Goal: Check status

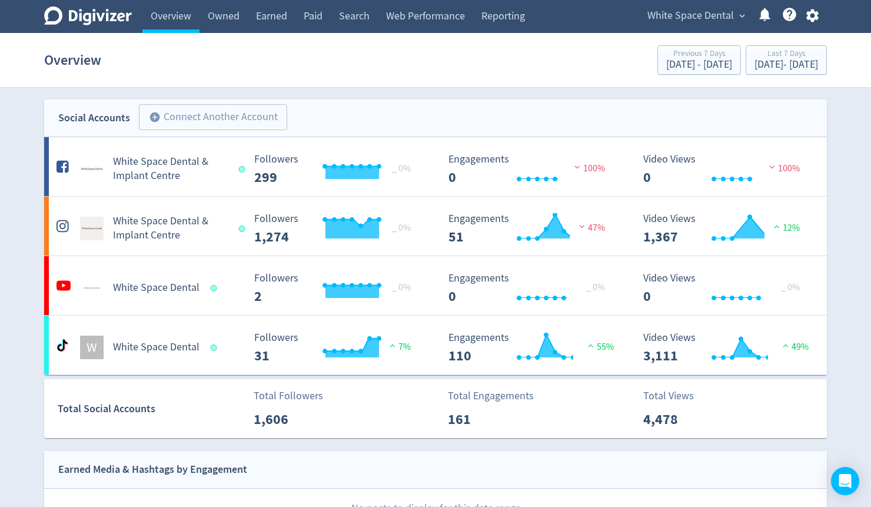
click at [709, 18] on span "White Space Dental" at bounding box center [690, 15] width 87 height 19
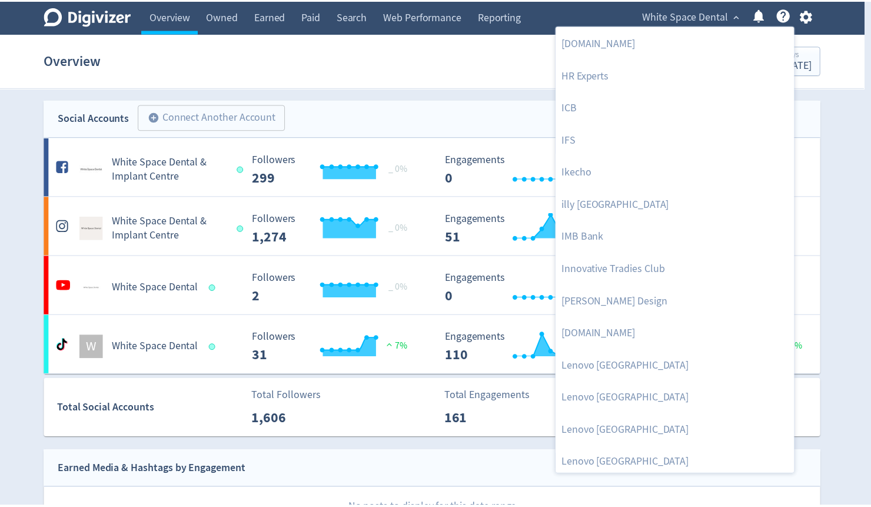
scroll to position [753, 0]
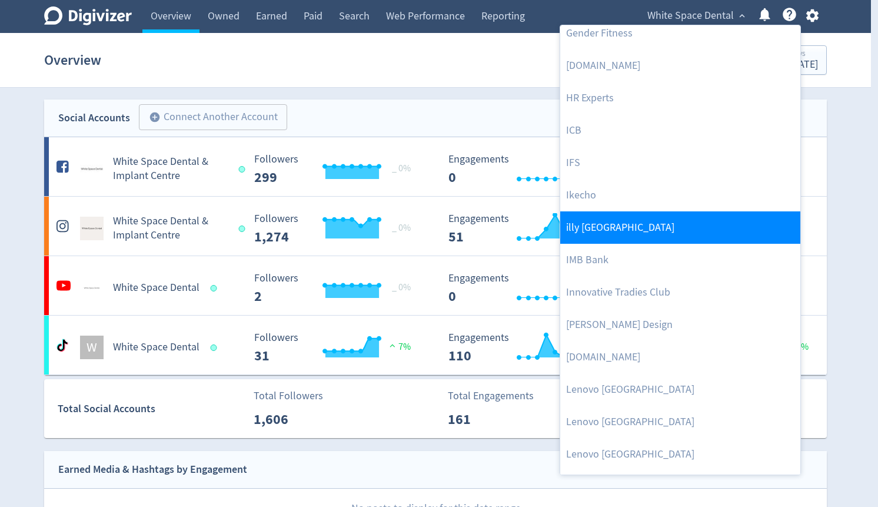
click at [588, 224] on link "illy [GEOGRAPHIC_DATA]" at bounding box center [680, 227] width 240 height 32
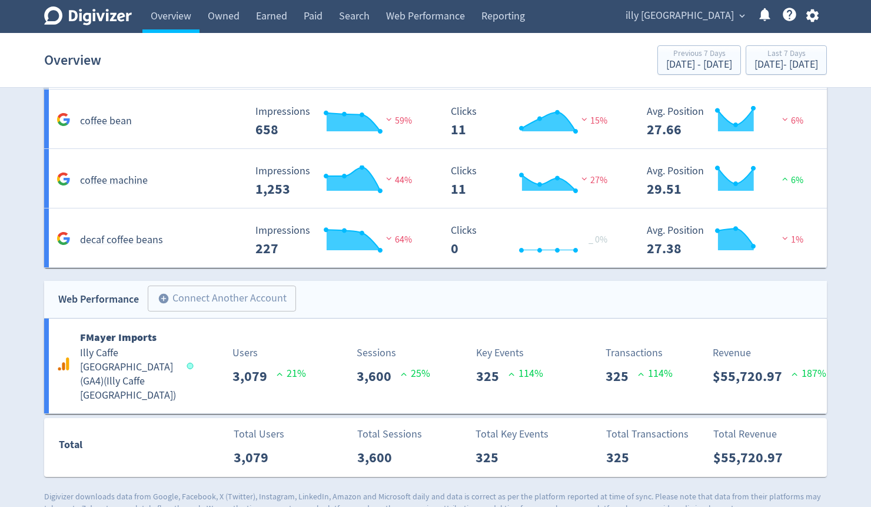
scroll to position [1064, 0]
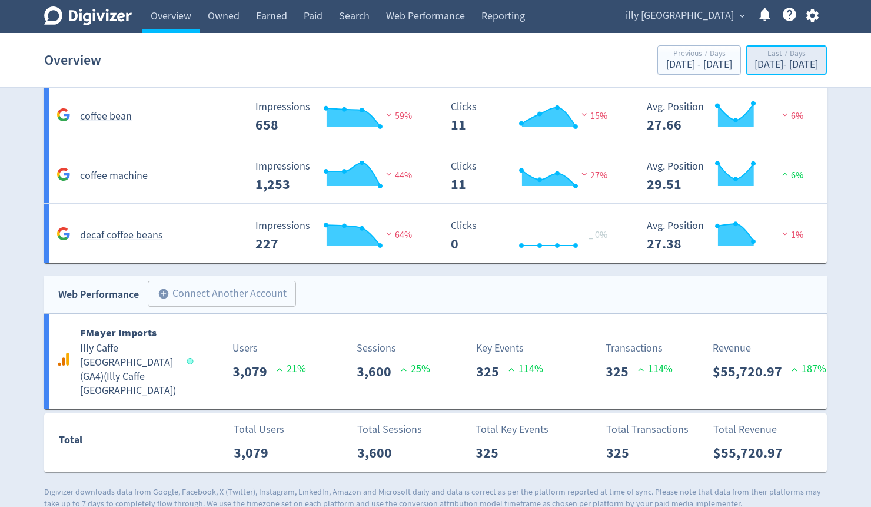
click at [768, 54] on div "Last 7 Days" at bounding box center [787, 54] width 64 height 10
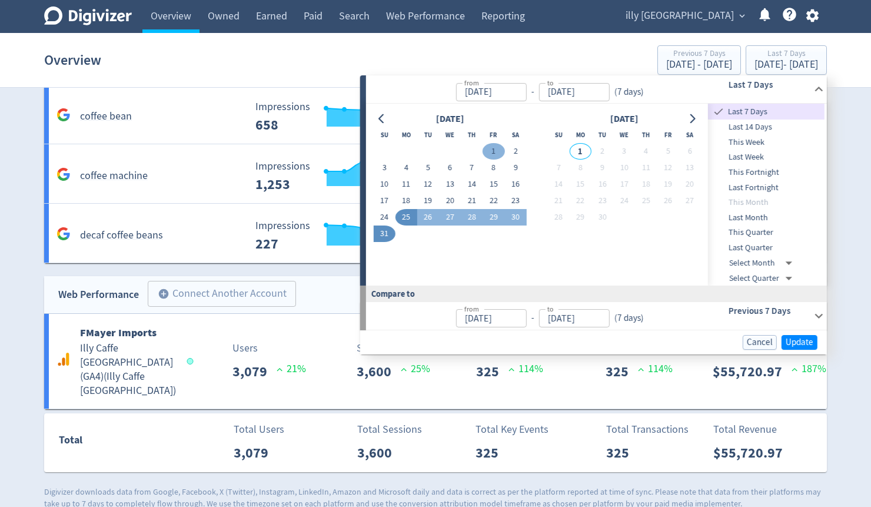
click at [495, 148] on button "1" at bounding box center [494, 151] width 22 height 16
type input "[DATE]"
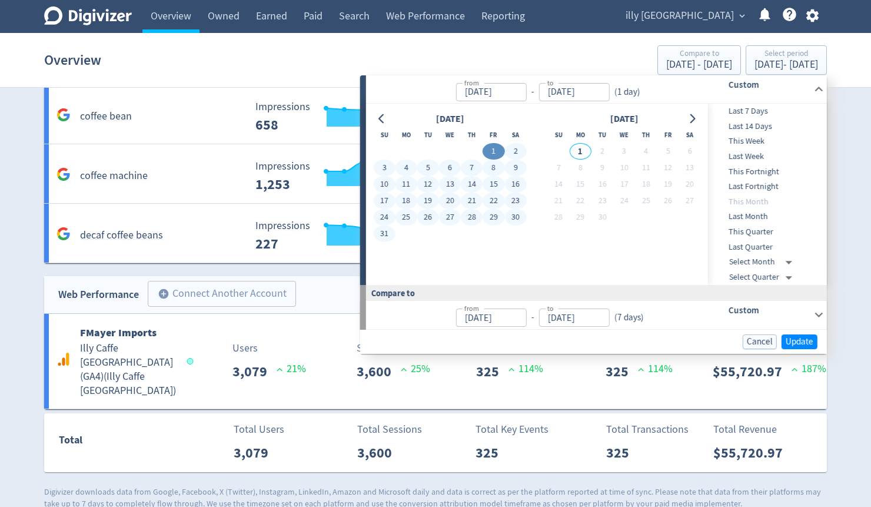
click at [388, 232] on button "31" at bounding box center [384, 233] width 22 height 16
type input "[DATE]"
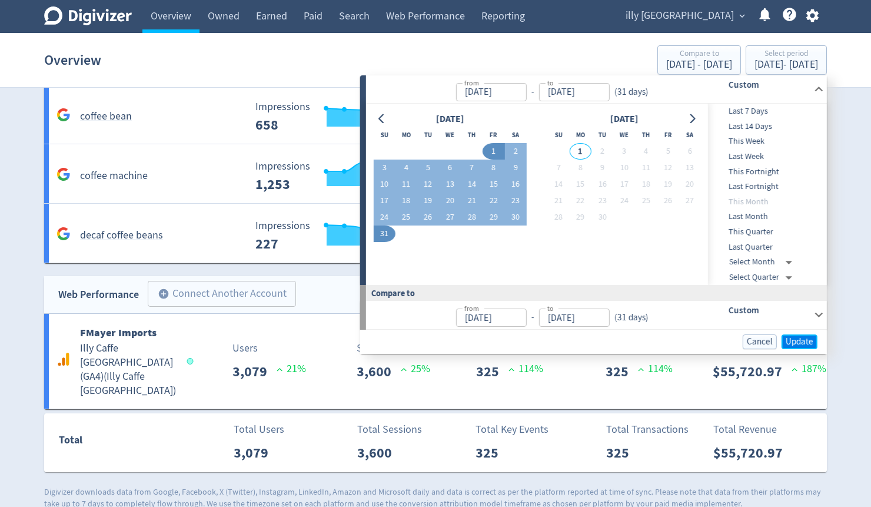
click at [800, 342] on span "Update" at bounding box center [800, 341] width 28 height 9
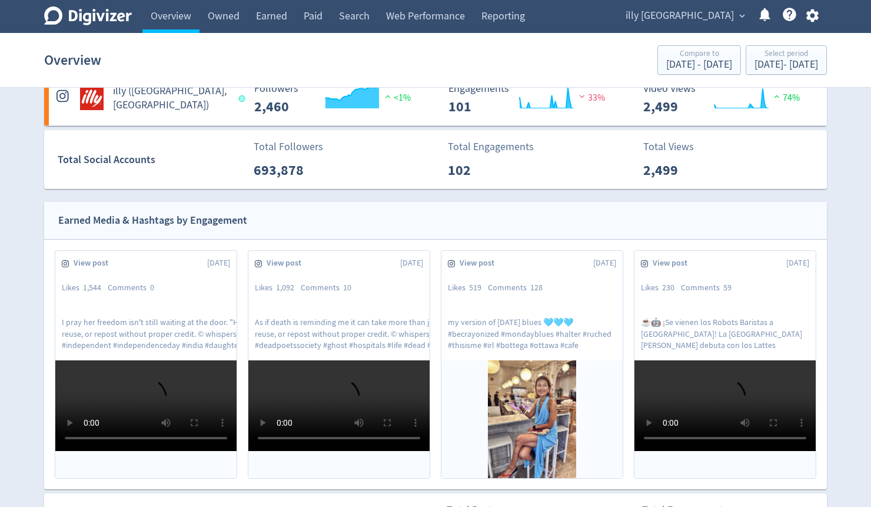
scroll to position [0, 0]
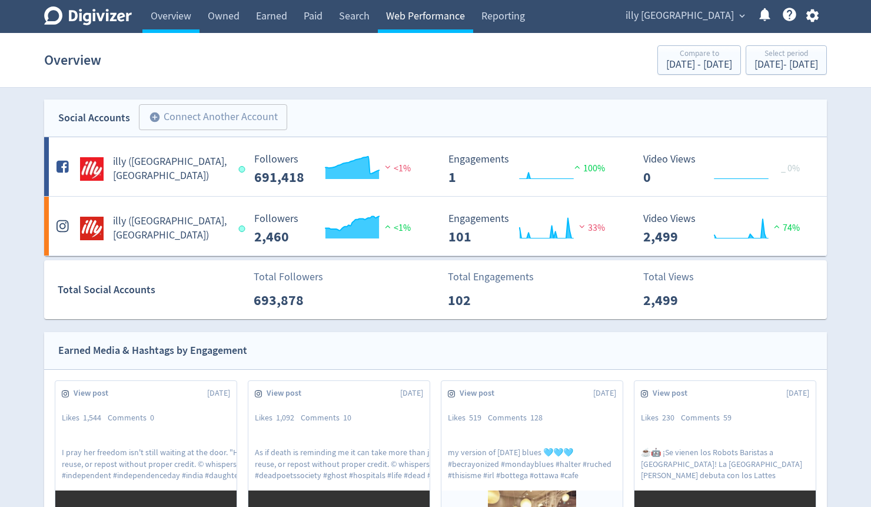
click at [427, 19] on link "Web Performance" at bounding box center [425, 16] width 95 height 33
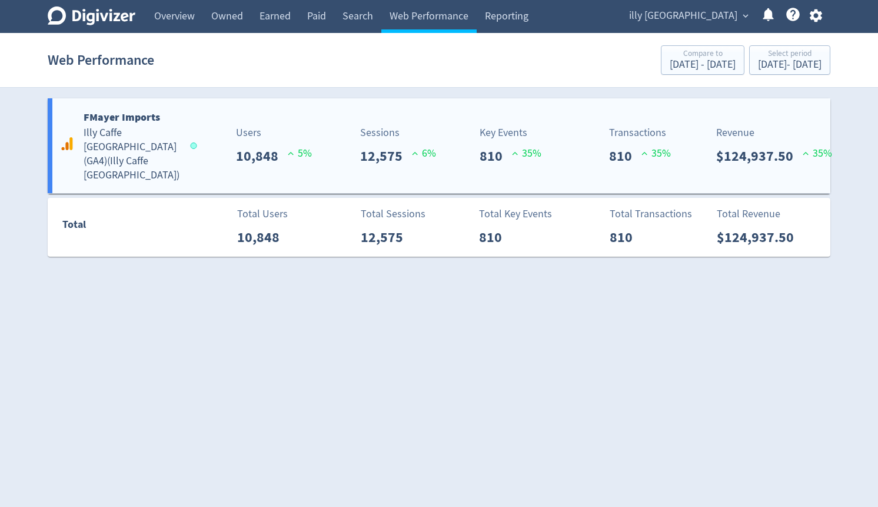
click at [112, 139] on h5 "Illy Caffe [GEOGRAPHIC_DATA] (GA4) ( Illy Caffe [GEOGRAPHIC_DATA] )" at bounding box center [132, 154] width 96 height 57
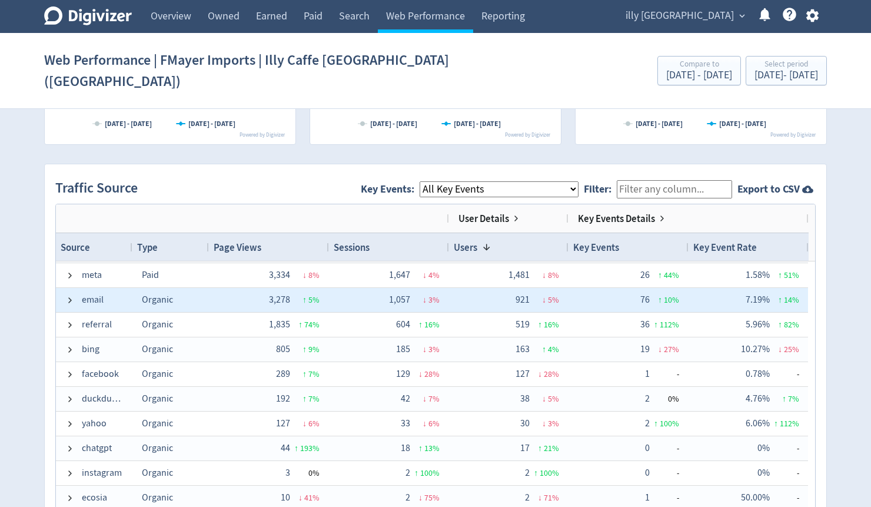
scroll to position [74, 0]
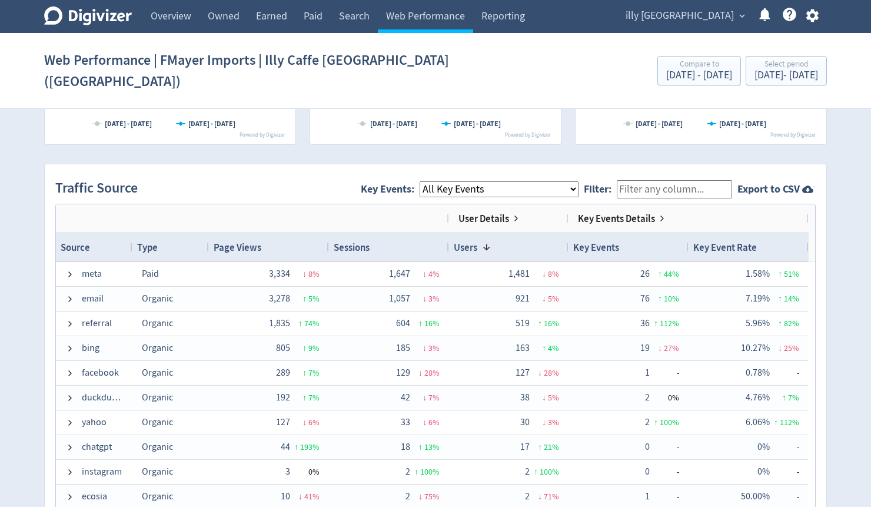
click at [479, 181] on select "All Key Events eCommerce purchase" at bounding box center [499, 189] width 159 height 16
select select "eCommerce"
click at [430, 181] on select "All Key Events eCommerce purchase" at bounding box center [499, 189] width 159 height 16
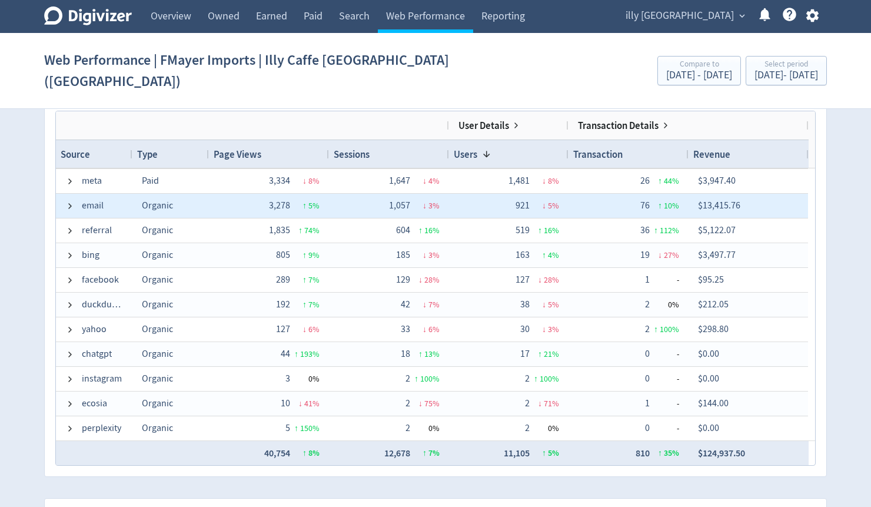
scroll to position [815, 0]
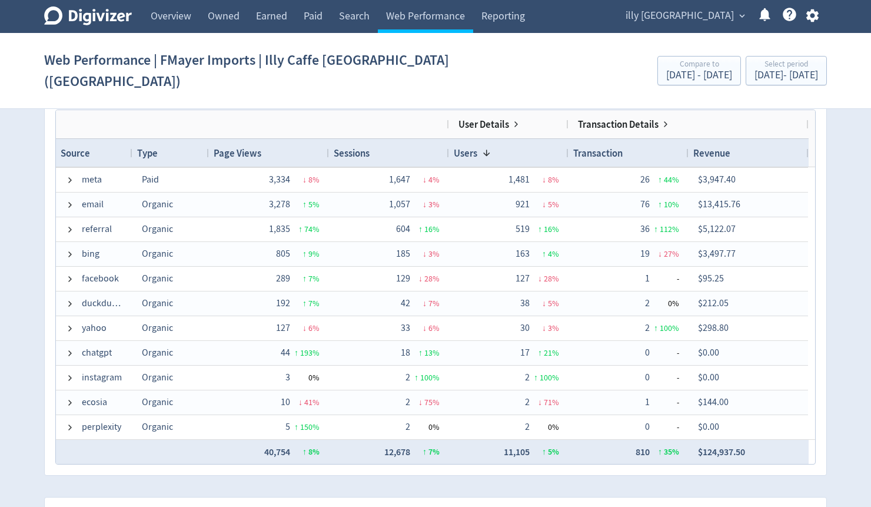
click at [719, 147] on span "Revenue" at bounding box center [711, 153] width 37 height 13
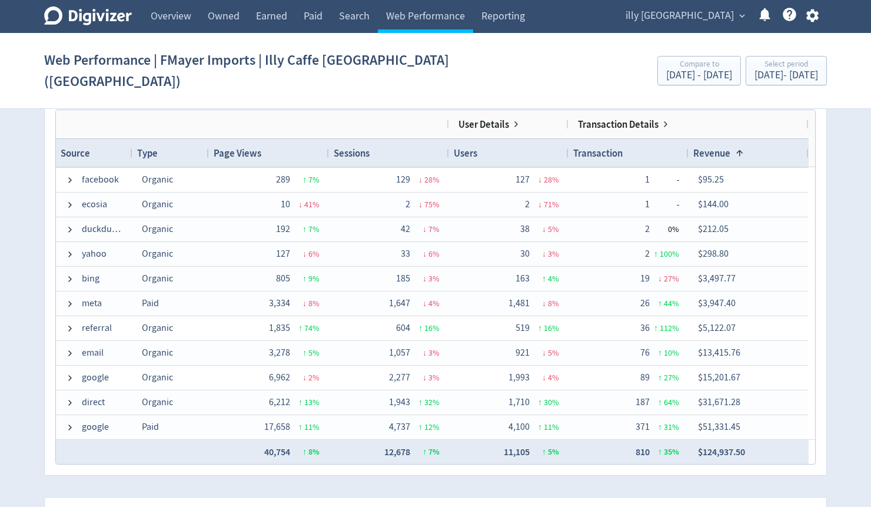
click at [732, 142] on div "Revenue 1" at bounding box center [748, 153] width 111 height 22
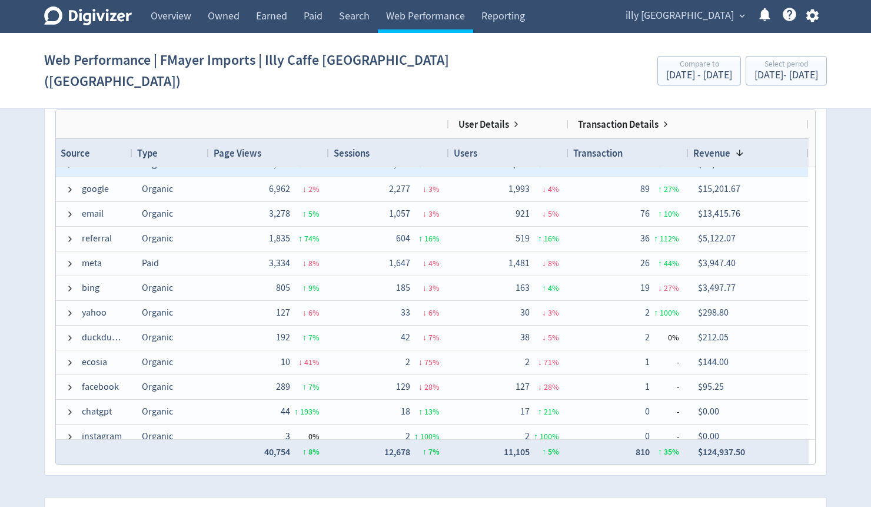
scroll to position [0, 0]
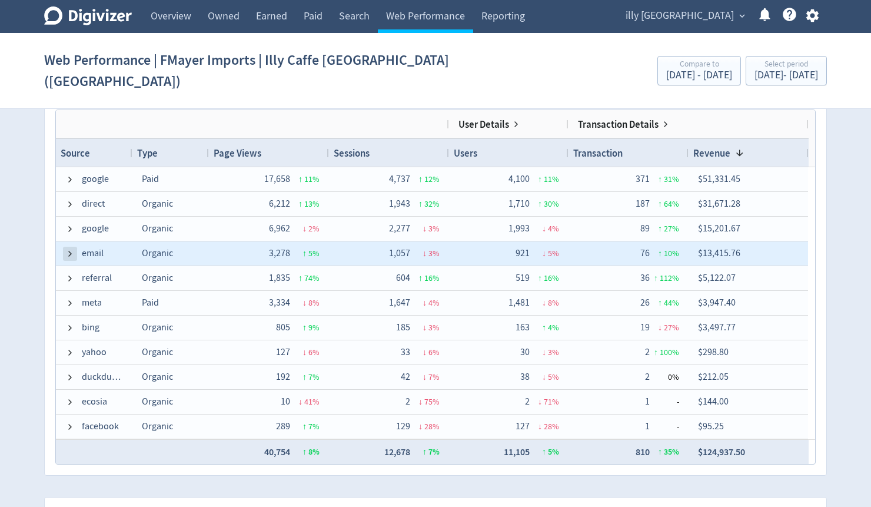
click at [72, 249] on span at bounding box center [69, 253] width 9 height 9
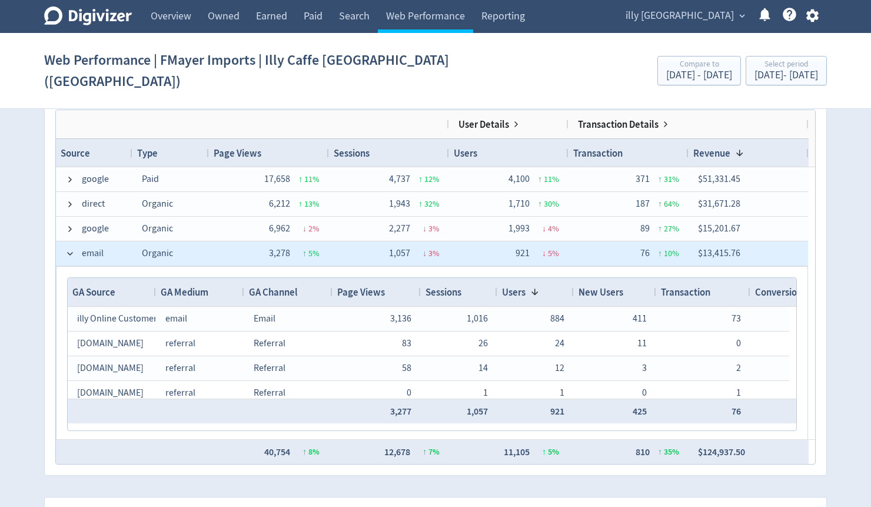
click at [72, 249] on span at bounding box center [69, 253] width 9 height 9
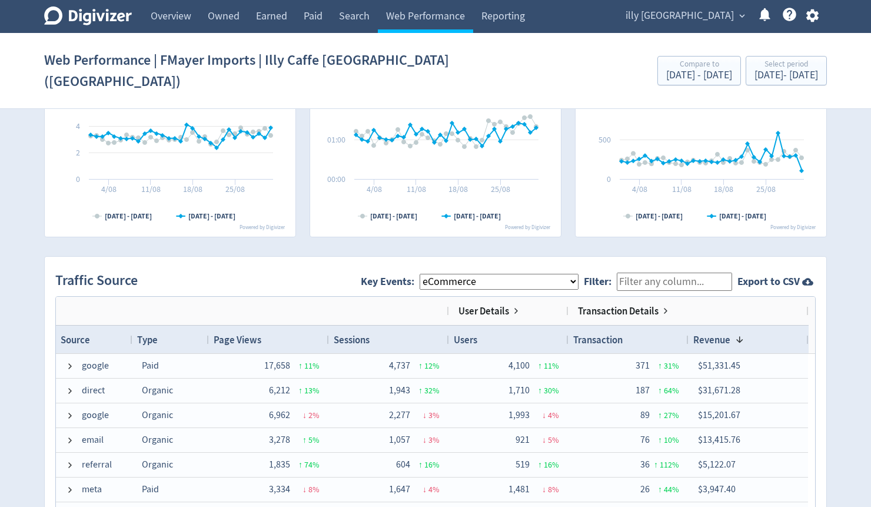
scroll to position [612, 0]
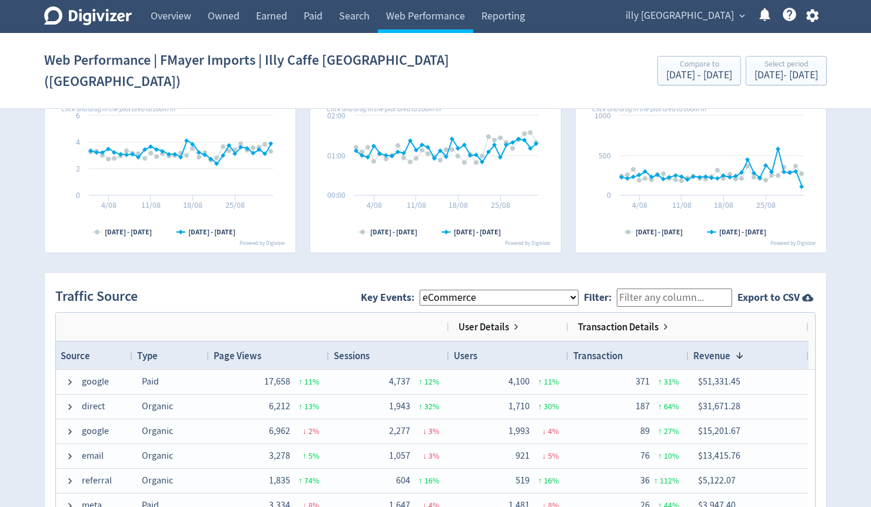
click at [448, 284] on span "Key Events: All Key Events eCommerce purchase" at bounding box center [472, 297] width 223 height 26
click at [451, 290] on select "All Key Events eCommerce purchase" at bounding box center [499, 298] width 159 height 16
click at [430, 290] on select "All Key Events eCommerce purchase" at bounding box center [499, 298] width 159 height 16
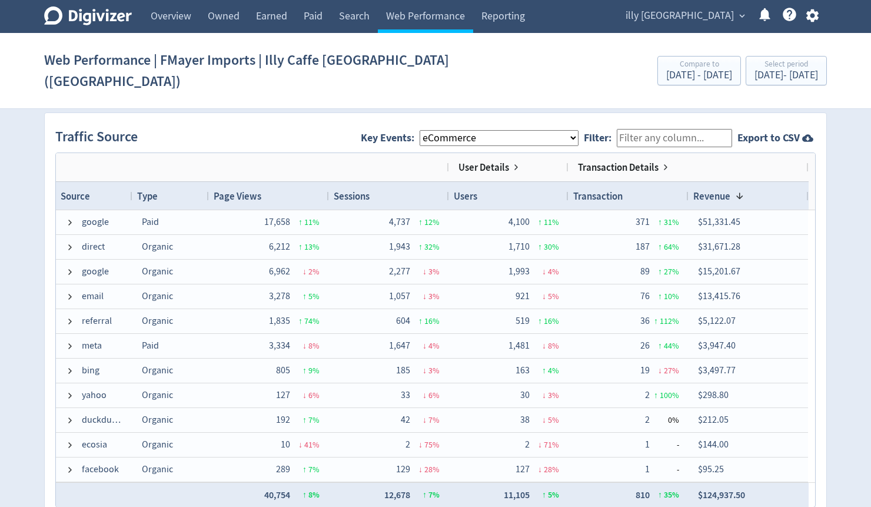
scroll to position [800, 0]
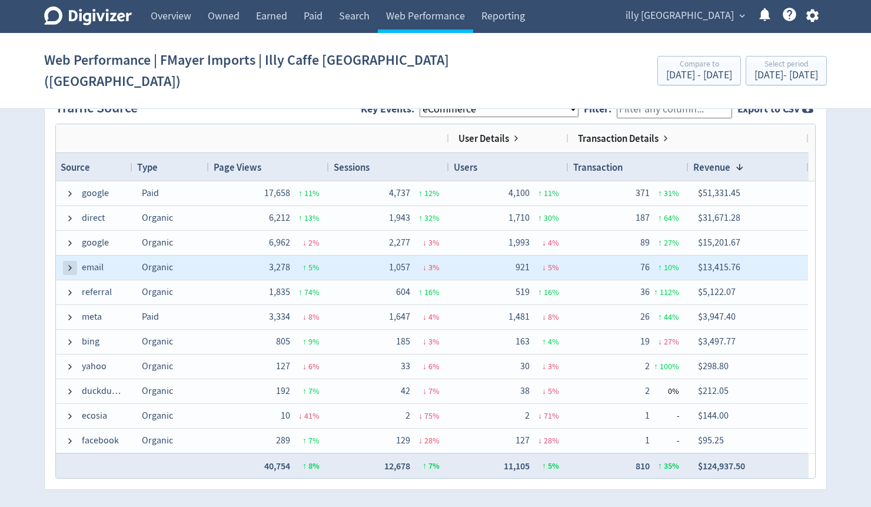
click at [72, 263] on span at bounding box center [69, 267] width 9 height 9
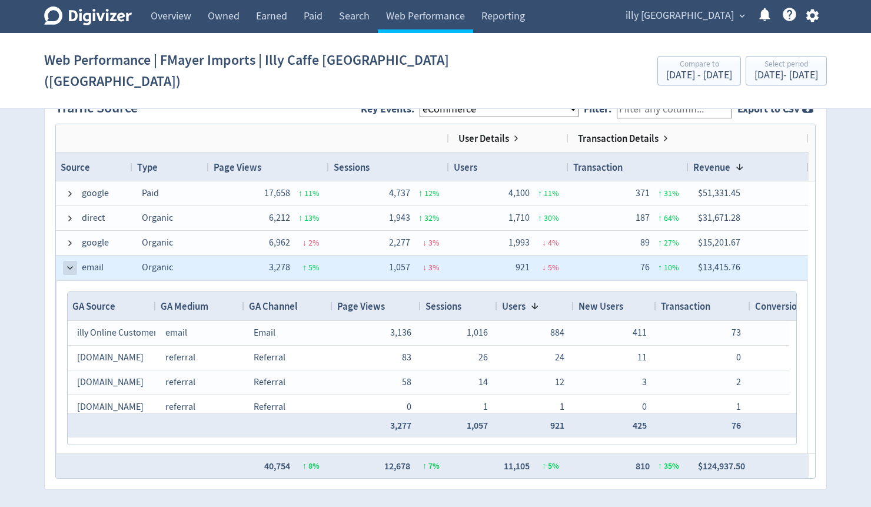
click at [71, 263] on span at bounding box center [69, 267] width 9 height 9
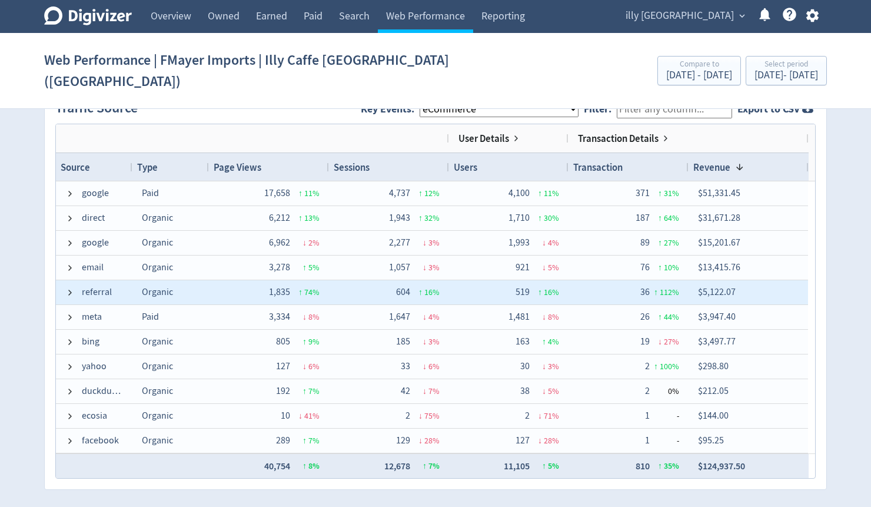
click at [78, 281] on span "referral" at bounding box center [94, 292] width 58 height 23
click at [64, 280] on div "referral" at bounding box center [94, 292] width 77 height 24
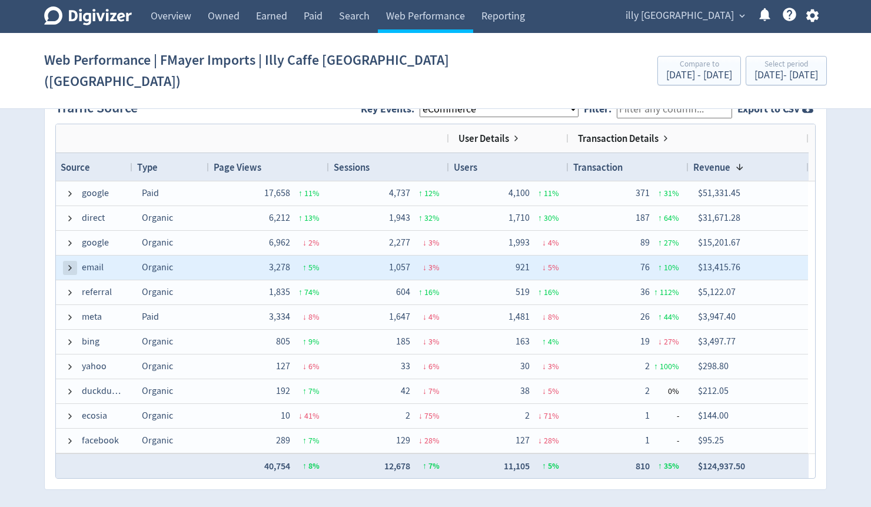
click at [66, 263] on span at bounding box center [69, 267] width 9 height 9
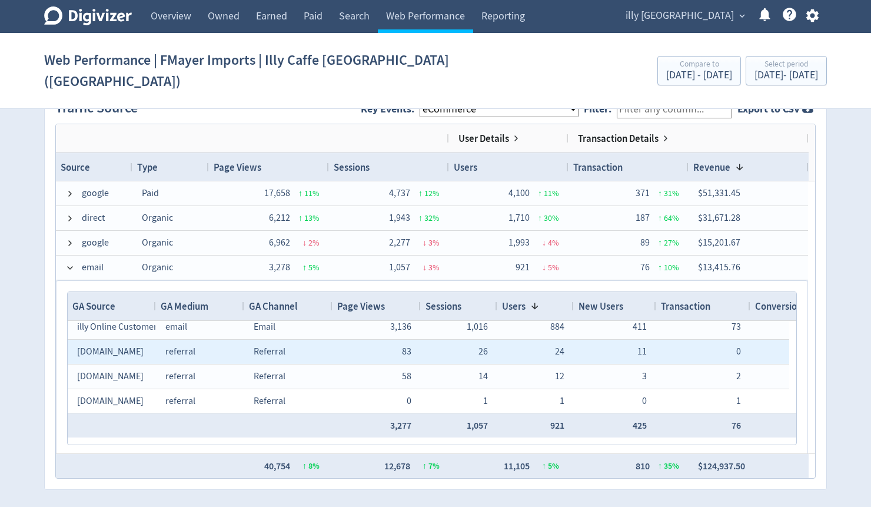
scroll to position [6, 0]
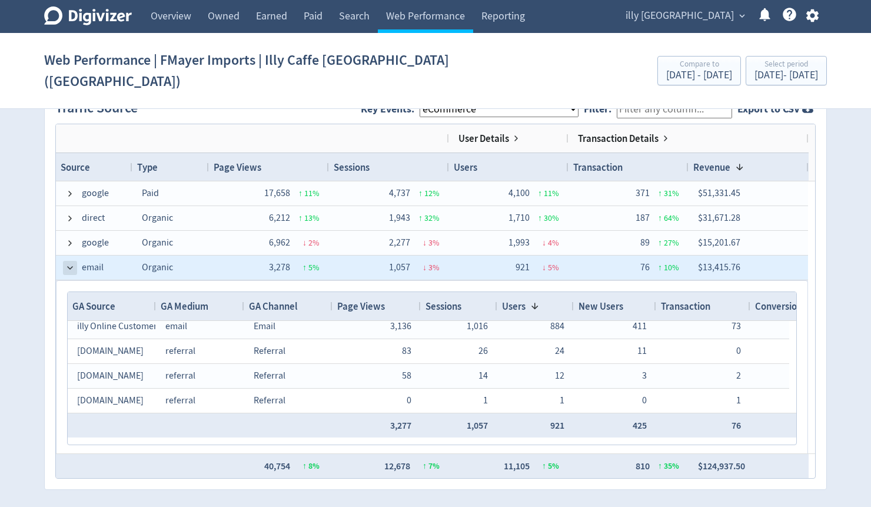
click at [69, 263] on span at bounding box center [69, 267] width 9 height 9
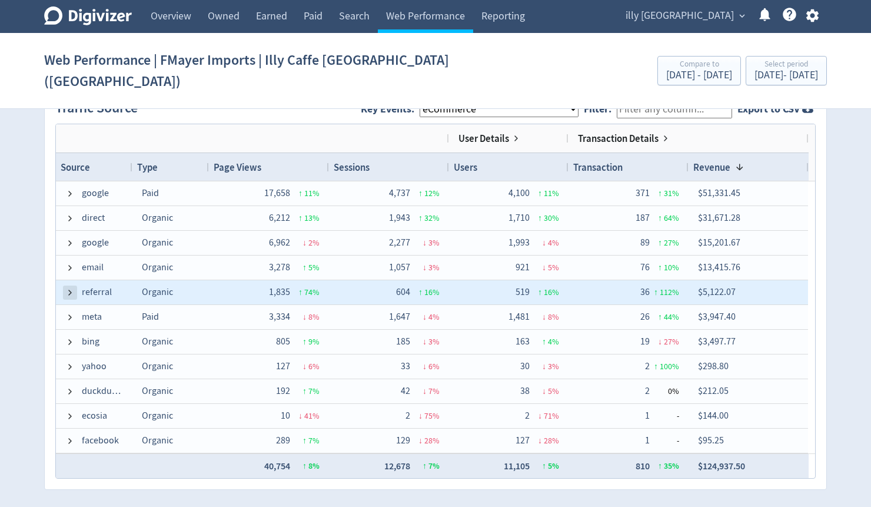
click at [68, 288] on span at bounding box center [69, 292] width 9 height 9
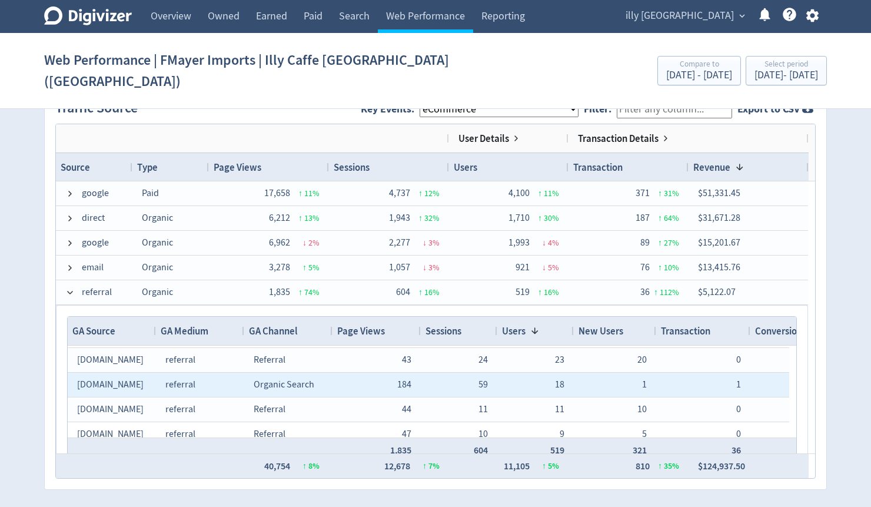
scroll to position [0, 0]
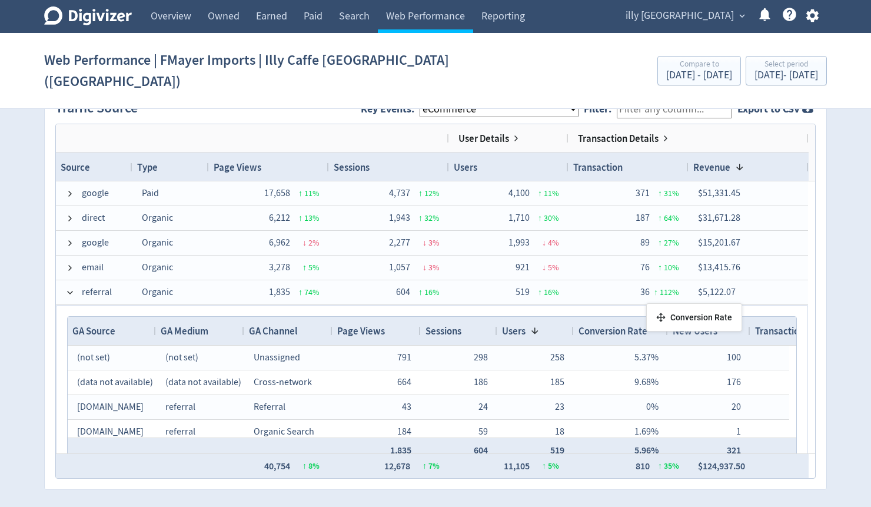
drag, startPoint x: 760, startPoint y: 304, endPoint x: 640, endPoint y: 308, distance: 120.1
click at [640, 324] on span "Conversion Rate" at bounding box center [613, 330] width 69 height 13
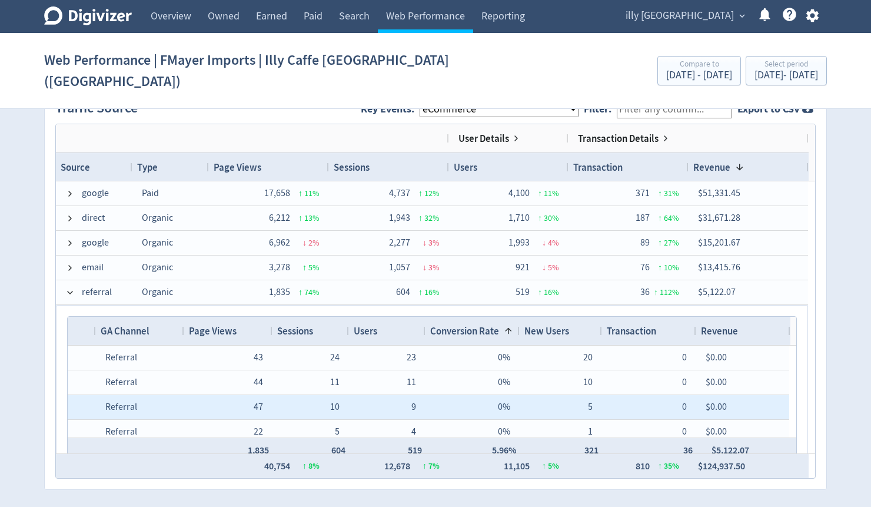
scroll to position [0, 148]
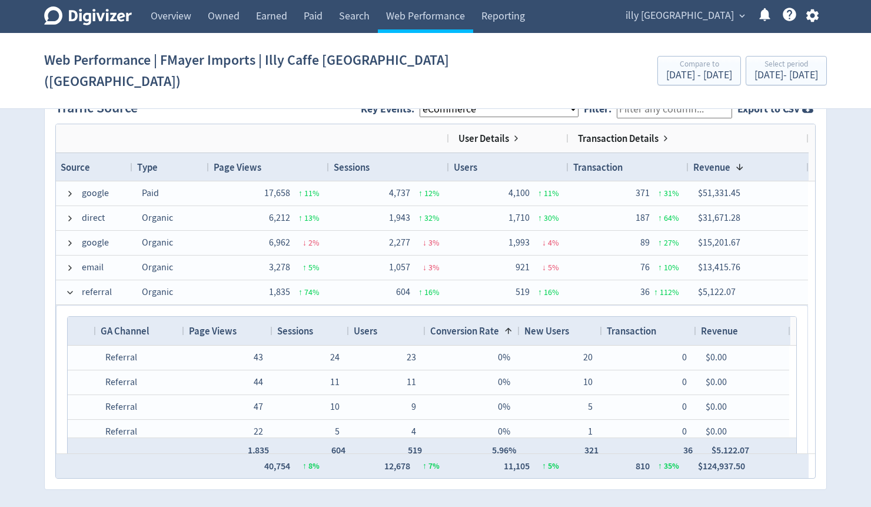
click at [701, 324] on span "Revenue" at bounding box center [719, 330] width 37 height 13
click at [729, 324] on span "Revenue" at bounding box center [719, 330] width 37 height 13
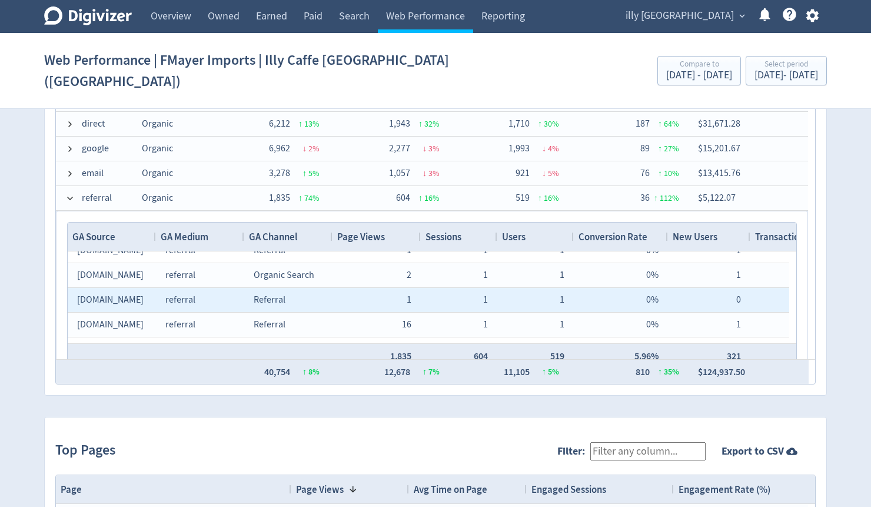
scroll to position [283, 0]
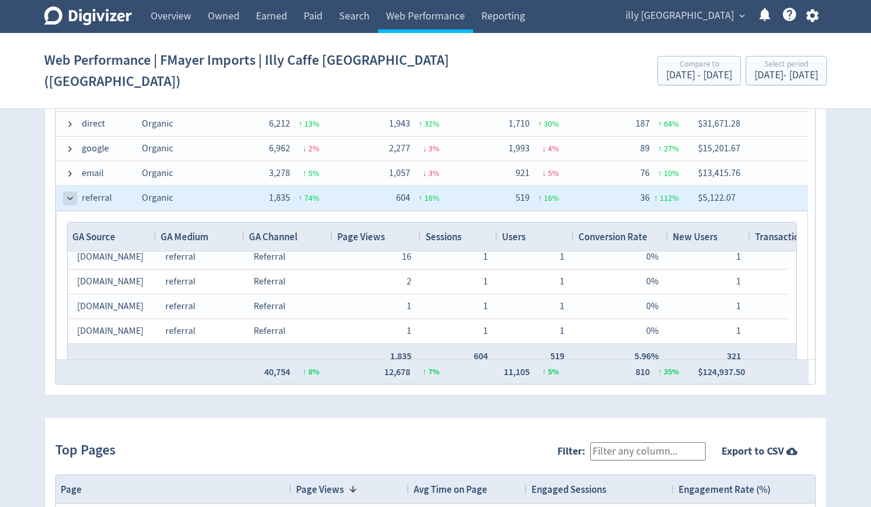
click at [68, 194] on span at bounding box center [69, 198] width 9 height 9
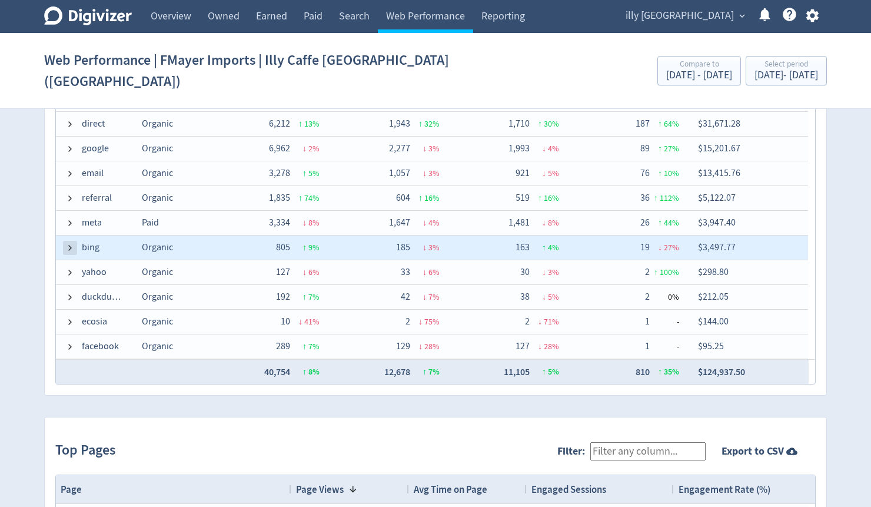
click at [68, 243] on span at bounding box center [69, 247] width 9 height 9
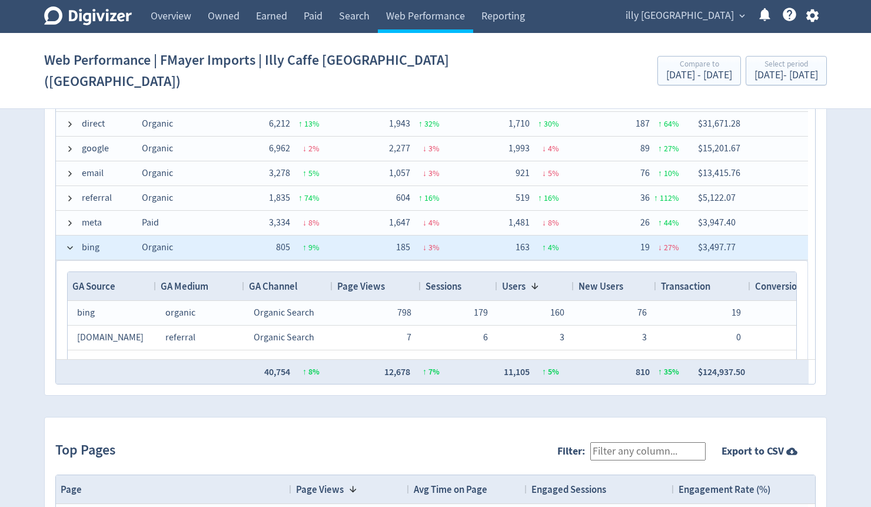
click at [68, 243] on span at bounding box center [69, 247] width 9 height 9
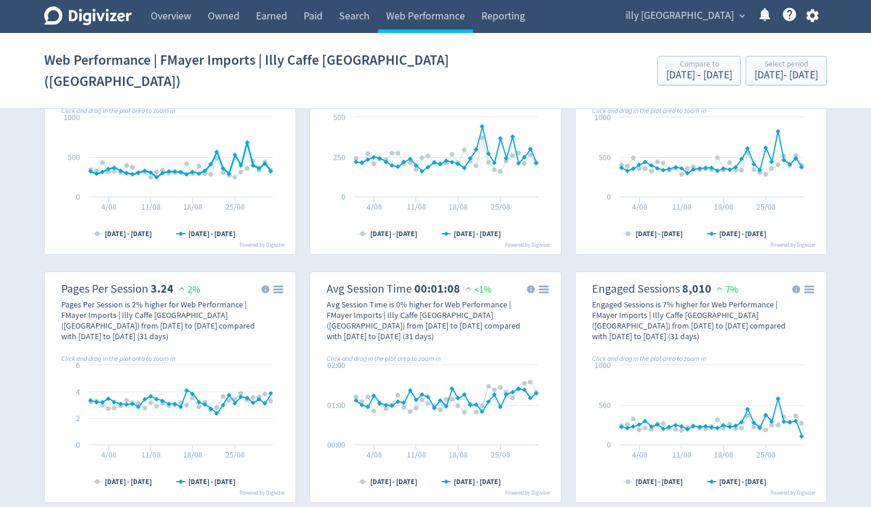
scroll to position [359, 0]
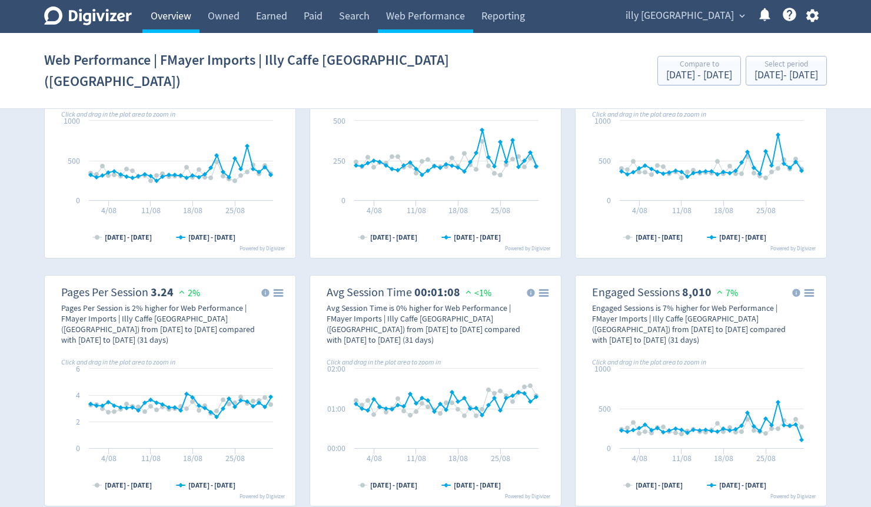
click at [167, 17] on link "Overview" at bounding box center [170, 16] width 57 height 33
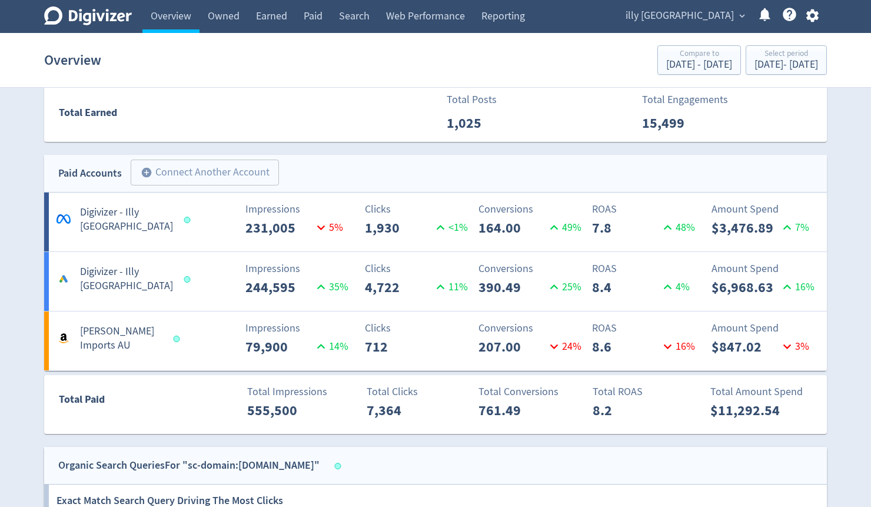
scroll to position [518, 0]
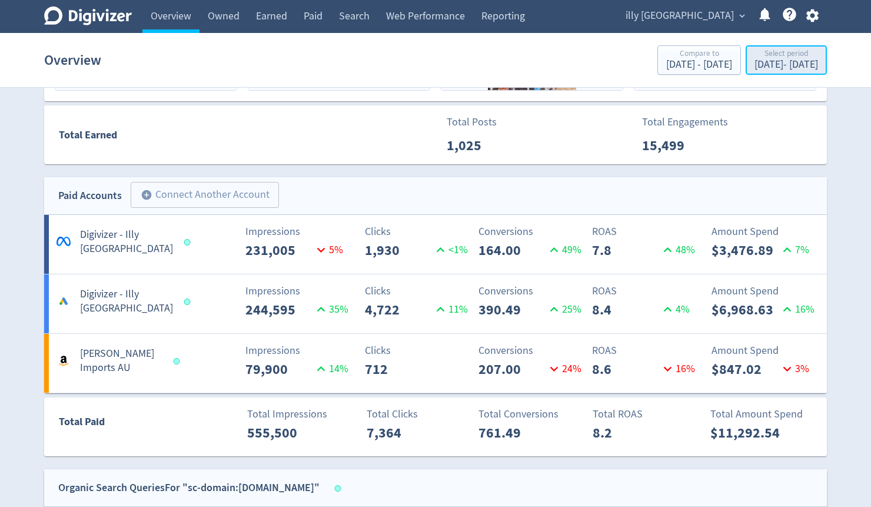
click at [755, 68] on div "[DATE] - [DATE]" at bounding box center [787, 64] width 64 height 11
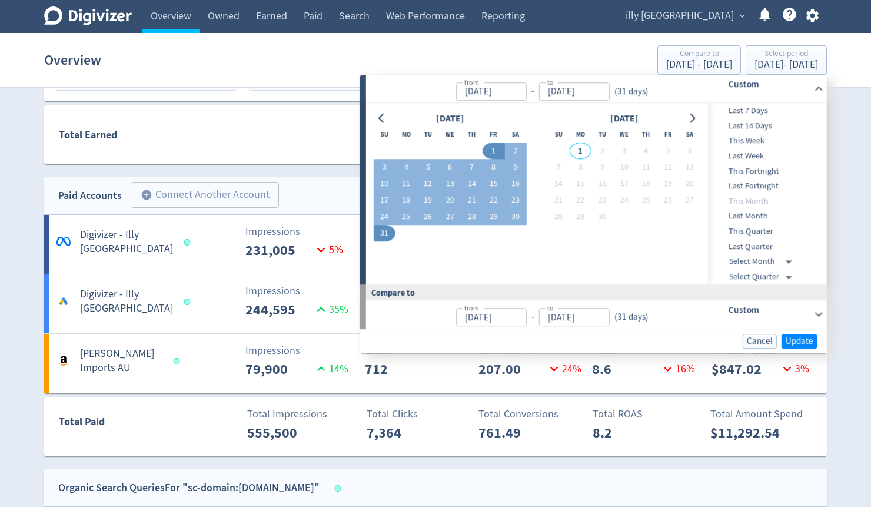
click at [746, 110] on span "Last 7 Days" at bounding box center [766, 110] width 117 height 13
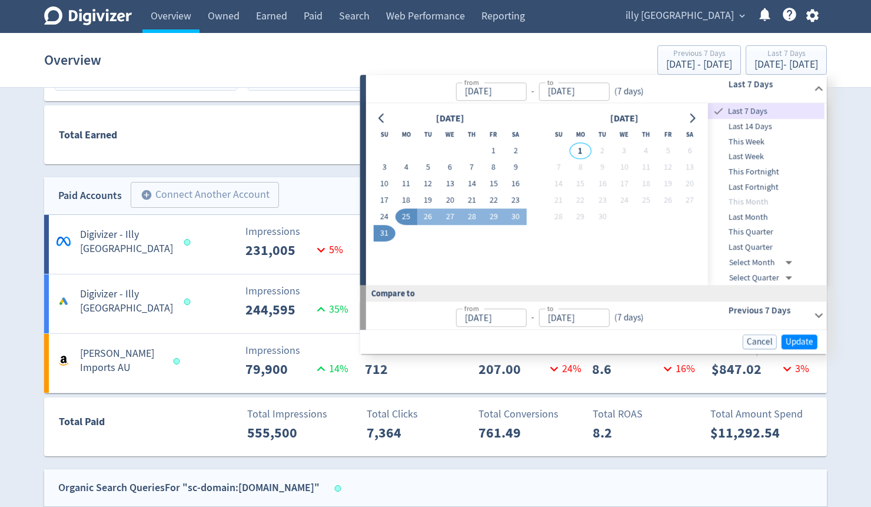
type input "[DATE]"
click at [807, 337] on span "Update" at bounding box center [800, 341] width 28 height 9
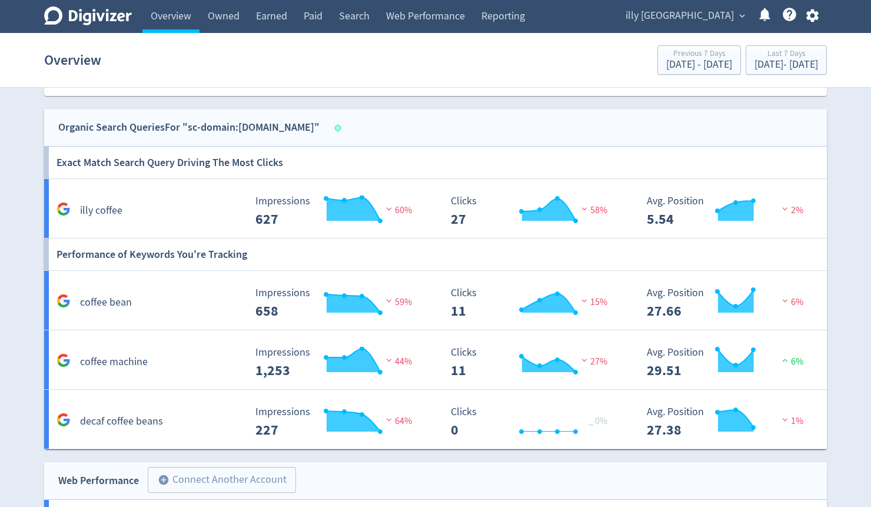
scroll to position [829, 0]
